Goal: Check status: Check status

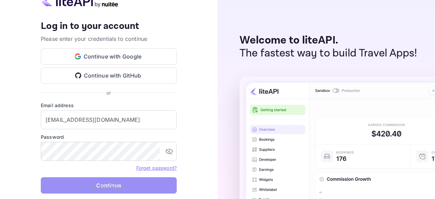
click at [89, 191] on button "Continue" at bounding box center [109, 185] width 136 height 16
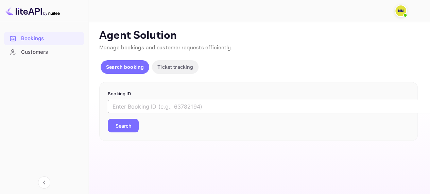
click at [136, 105] on input "text" at bounding box center [278, 107] width 340 height 14
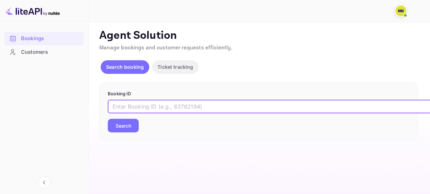
paste input "5754268"
type input "5754268"
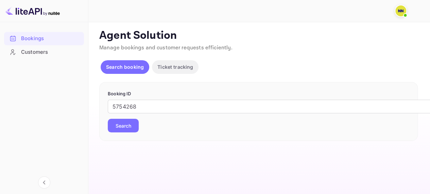
click at [133, 127] on button "Search" at bounding box center [123, 126] width 31 height 14
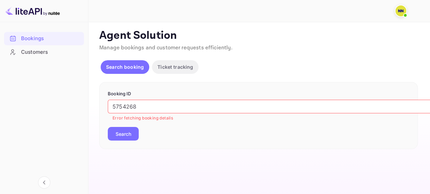
click at [122, 64] on p "Search booking" at bounding box center [125, 66] width 38 height 7
click at [176, 65] on p "Ticket tracking" at bounding box center [175, 66] width 36 height 7
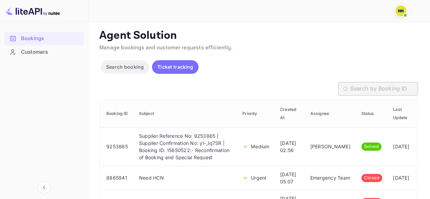
click at [385, 93] on input "text" at bounding box center [384, 89] width 68 height 14
click at [383, 90] on input "text" at bounding box center [384, 89] width 68 height 14
paste input "5754268"
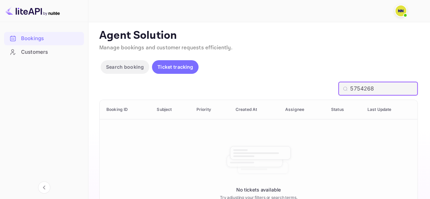
type input "5754268"
click at [37, 54] on div "Customers" at bounding box center [50, 52] width 59 height 8
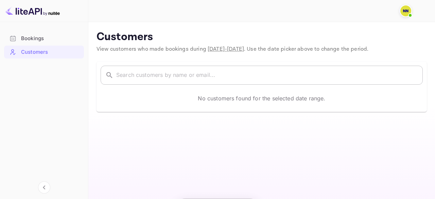
click at [152, 71] on input "text" at bounding box center [269, 75] width 307 height 19
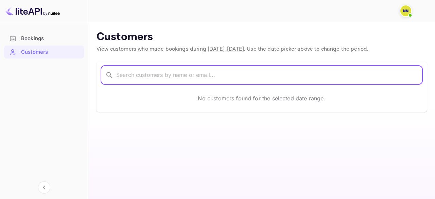
paste input "5754268"
type input "5754268"
paste input "[PERSON_NAME]"
type input "[PERSON_NAME]"
